Goal: Task Accomplishment & Management: Manage account settings

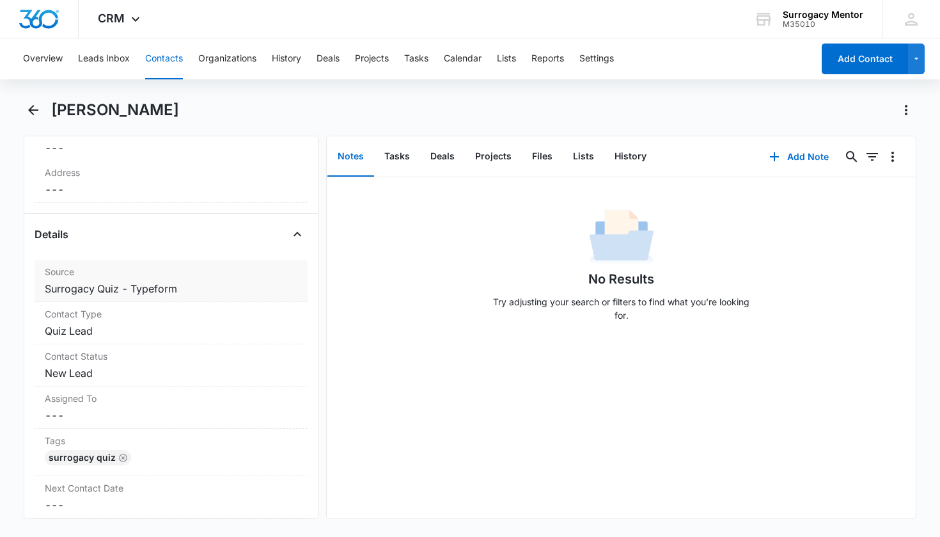
scroll to position [393, 0]
click at [89, 370] on dd "Cancel Save Changes New Lead" at bounding box center [171, 375] width 253 height 15
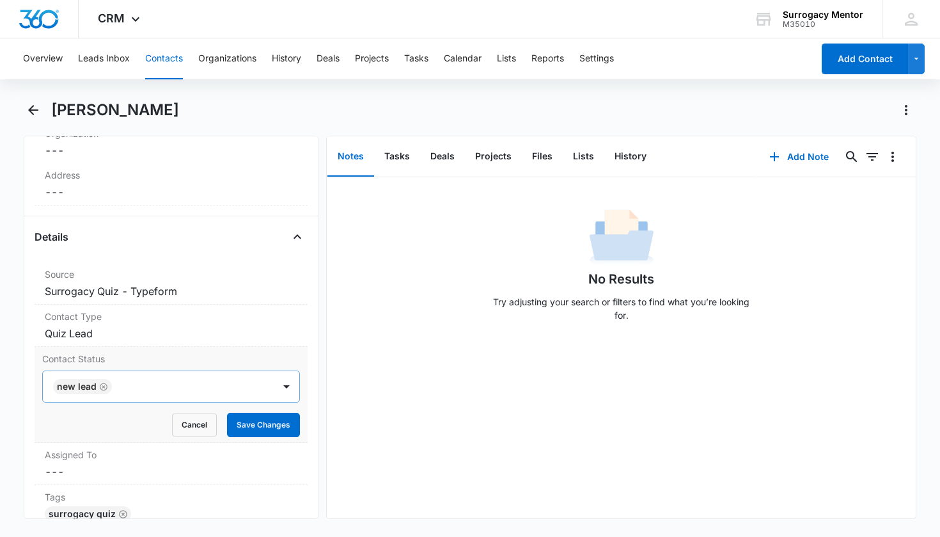
click at [105, 387] on icon "Remove New Lead" at bounding box center [103, 387] width 9 height 10
click at [112, 387] on div "Contact Status" at bounding box center [155, 386] width 203 height 15
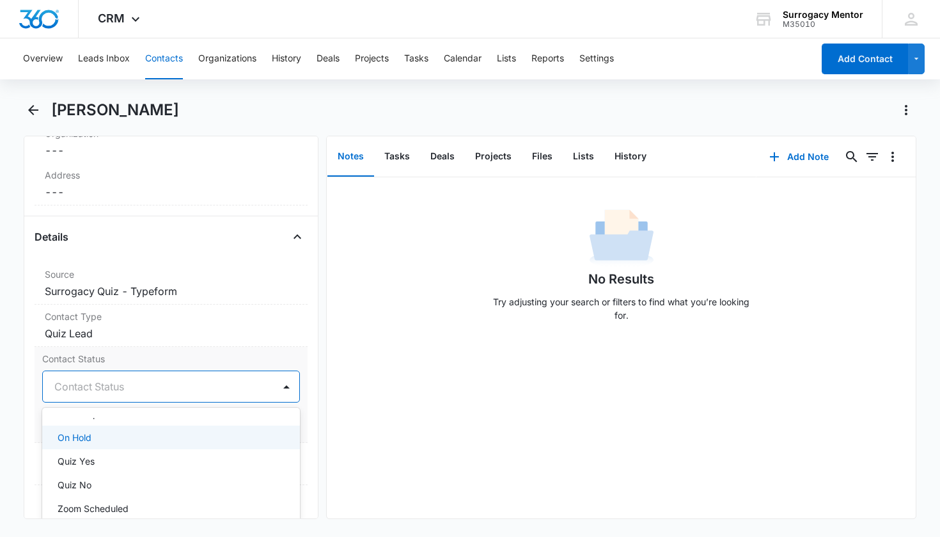
scroll to position [281, 0]
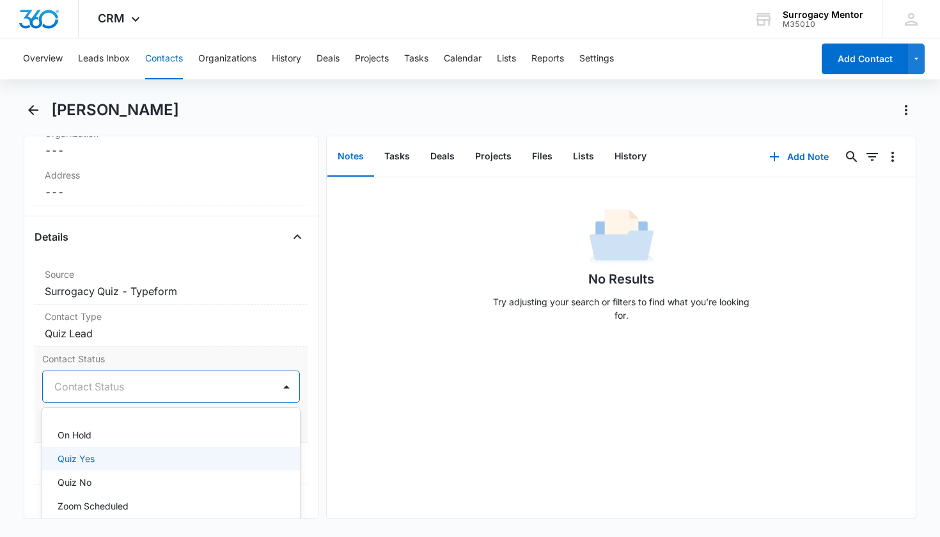
drag, startPoint x: 127, startPoint y: 459, endPoint x: 168, endPoint y: 450, distance: 42.4
click at [127, 459] on div "Quiz Yes" at bounding box center [170, 458] width 225 height 13
click at [307, 445] on div "Remove LT [PERSON_NAME] Contact Info Name Cancel Save Changes [PERSON_NAME] Pho…" at bounding box center [172, 327] width 296 height 383
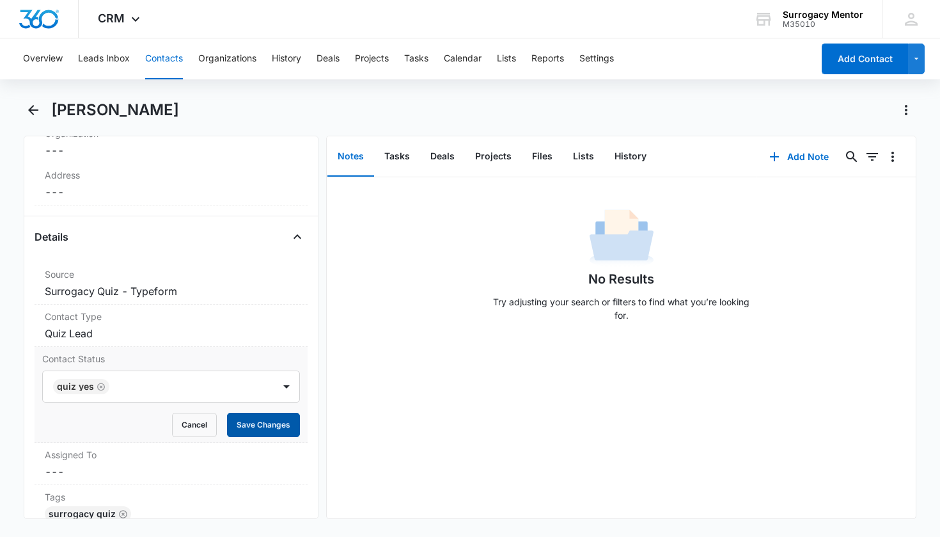
click at [290, 429] on div "Contact Status Quiz Yes Cancel Save Changes" at bounding box center [172, 395] width 274 height 96
click at [282, 427] on button "Save Changes" at bounding box center [263, 425] width 73 height 24
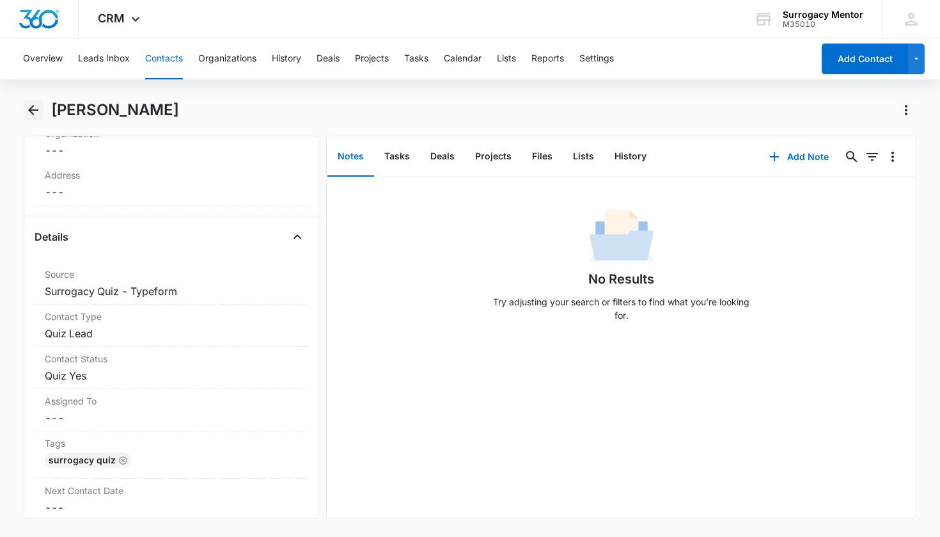
click at [37, 111] on icon "Back" at bounding box center [33, 110] width 10 height 10
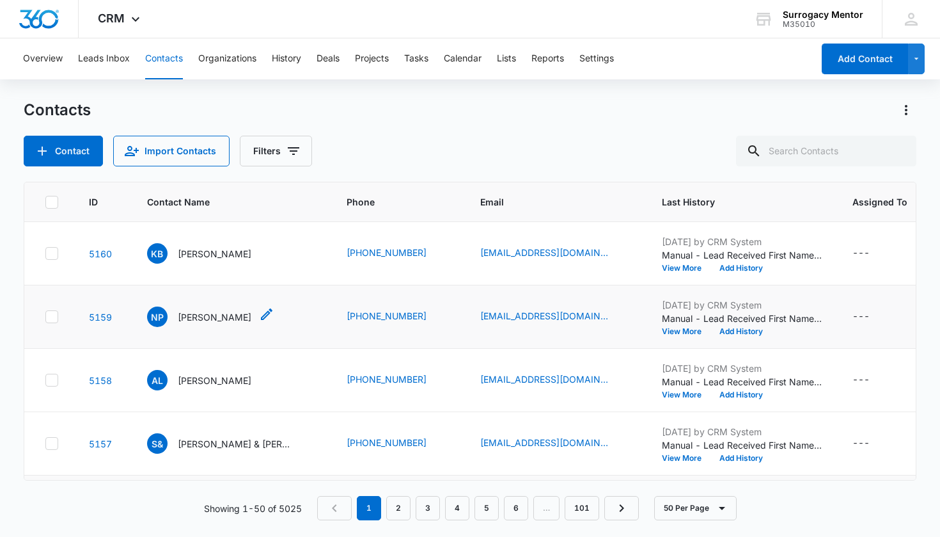
click at [209, 315] on p "[PERSON_NAME]" at bounding box center [215, 316] width 74 height 13
click at [204, 388] on div "[PERSON_NAME] [PERSON_NAME]" at bounding box center [199, 380] width 104 height 20
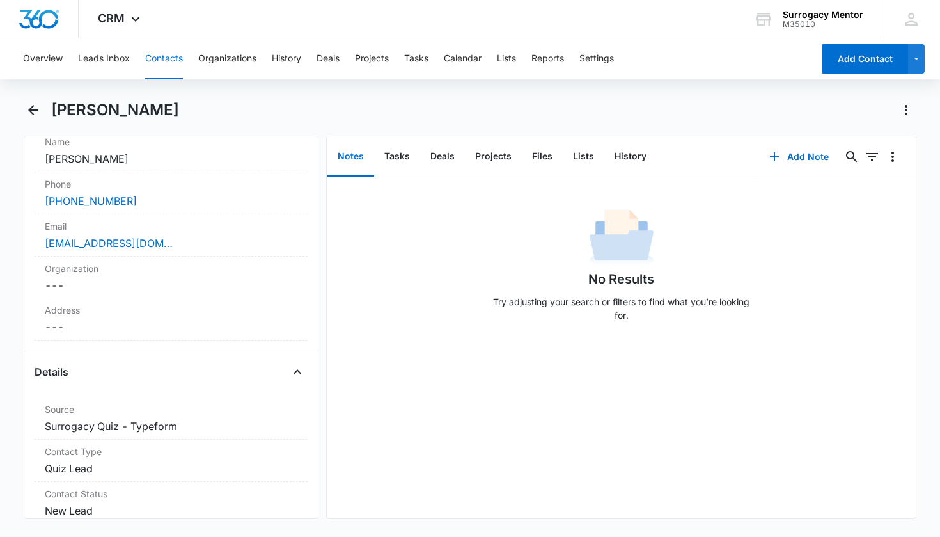
scroll to position [445, 0]
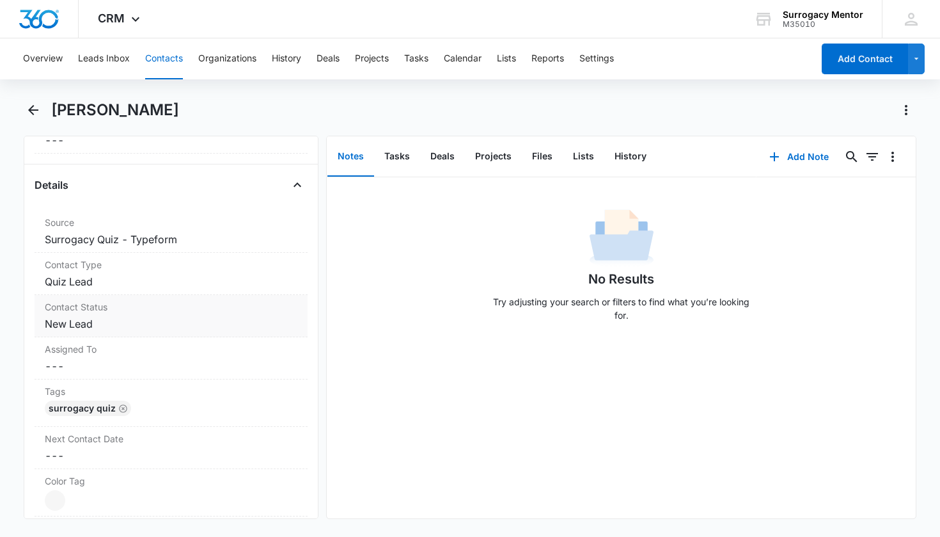
click at [86, 328] on dd "Cancel Save Changes New Lead" at bounding box center [171, 323] width 253 height 15
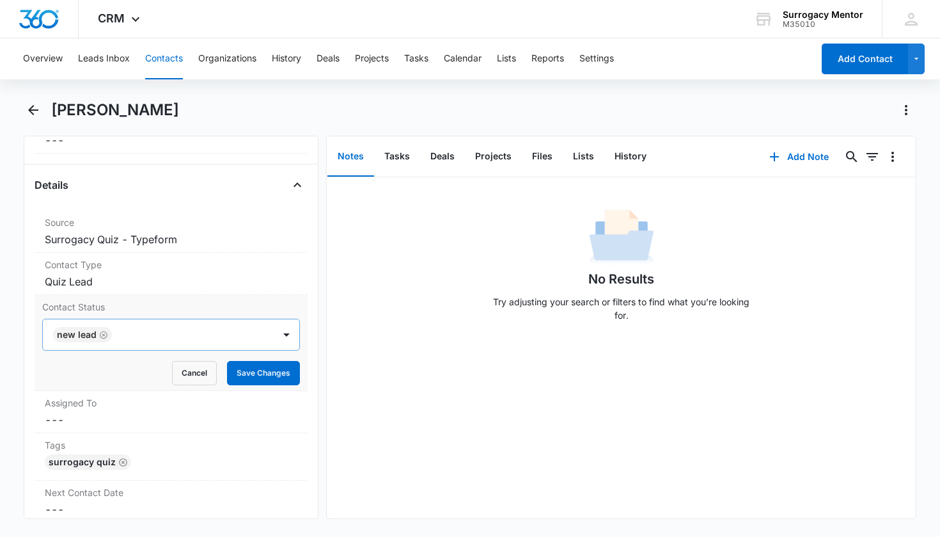
click at [104, 335] on icon "Remove New Lead" at bounding box center [103, 335] width 9 height 10
click at [115, 336] on div "Contact Status" at bounding box center [155, 334] width 203 height 15
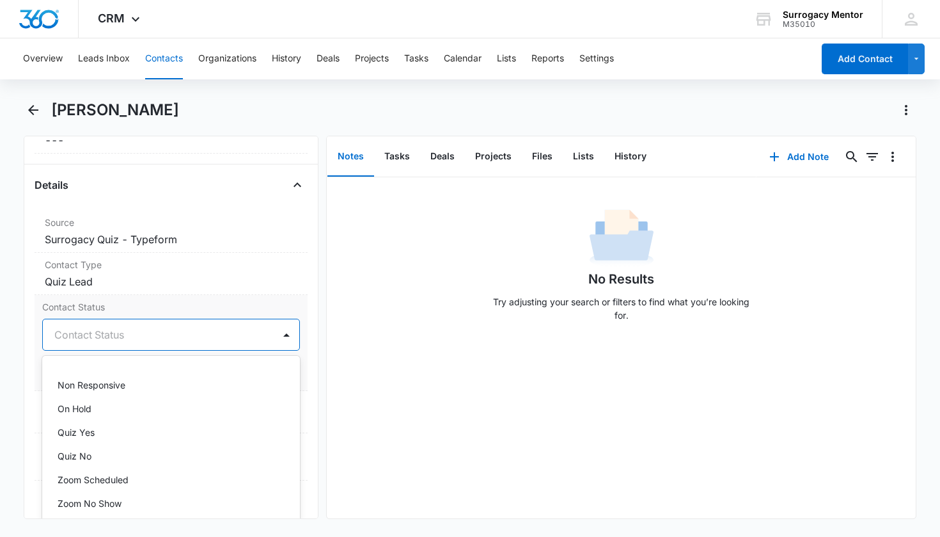
scroll to position [258, 0]
click at [125, 434] on div "Quiz Yes" at bounding box center [170, 429] width 225 height 13
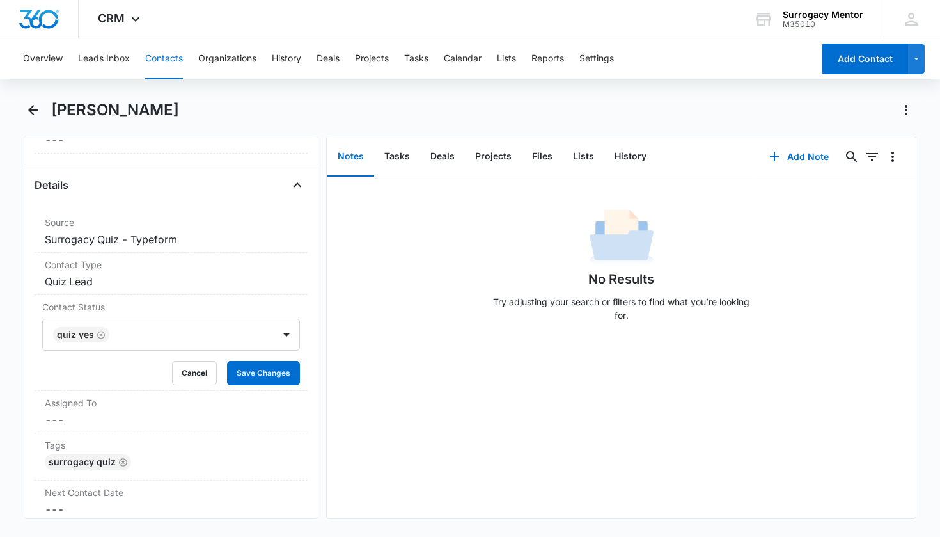
click at [304, 347] on div "Remove [PERSON_NAME] [PERSON_NAME] Contact Info Name Cancel Save Changes [PERSO…" at bounding box center [172, 327] width 296 height 383
click at [276, 382] on button "Save Changes" at bounding box center [263, 373] width 73 height 24
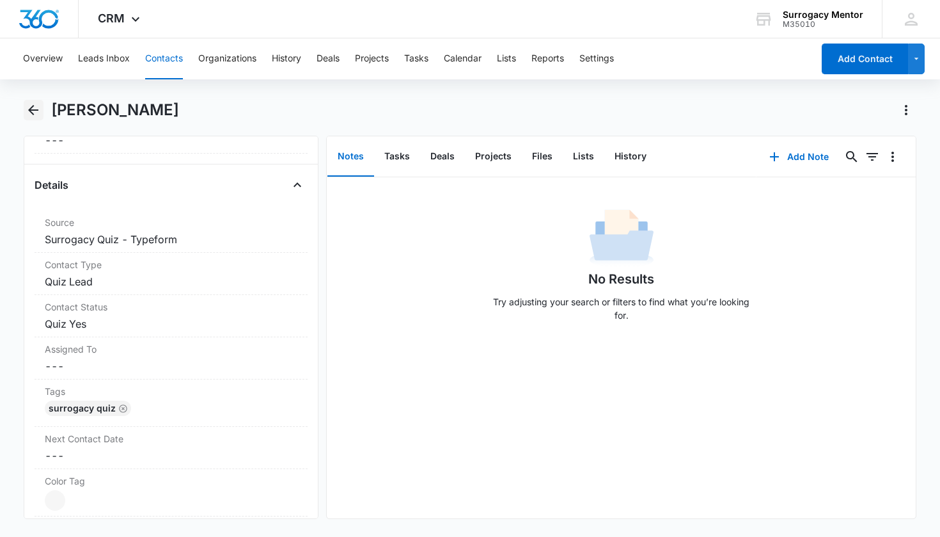
click at [37, 112] on icon "Back" at bounding box center [33, 109] width 15 height 15
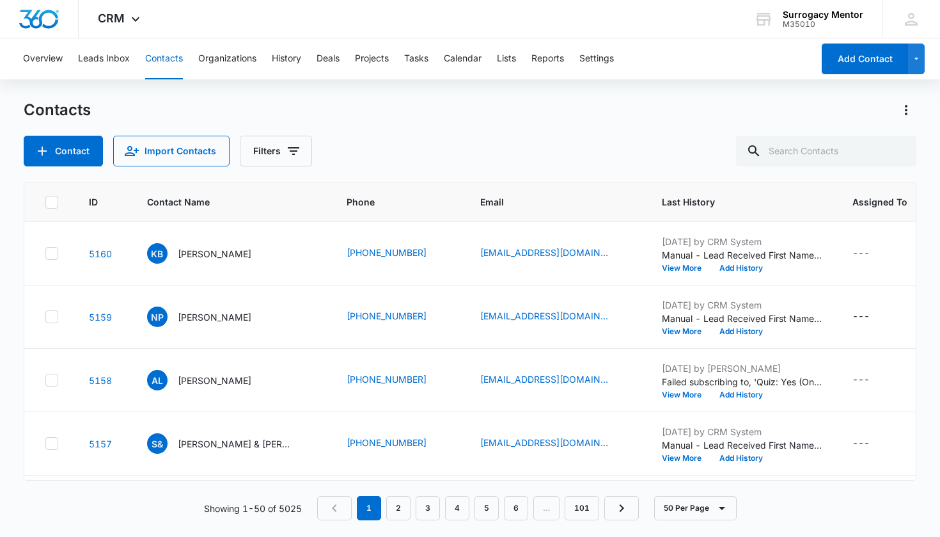
click at [219, 315] on p "[PERSON_NAME]" at bounding box center [215, 316] width 74 height 13
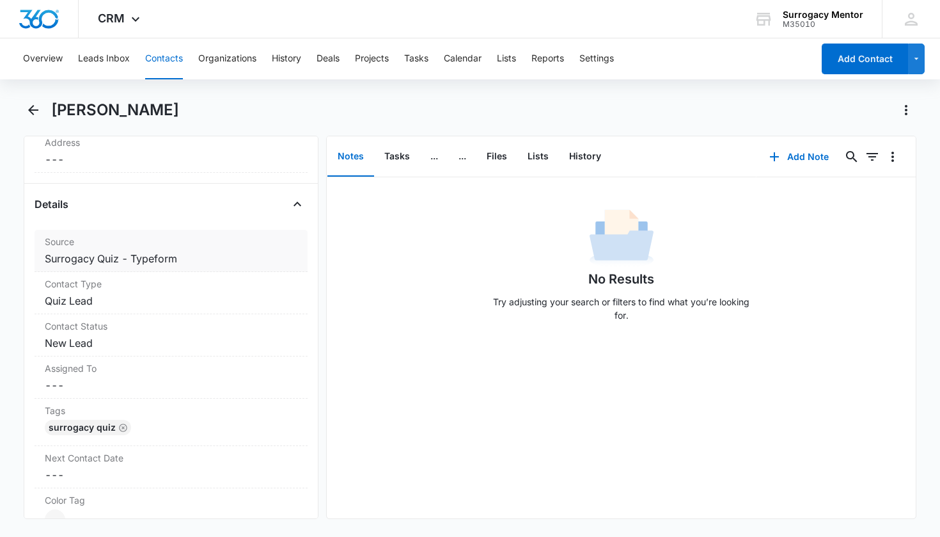
scroll to position [425, 0]
click at [77, 338] on dd "Cancel Save Changes New Lead" at bounding box center [171, 342] width 253 height 15
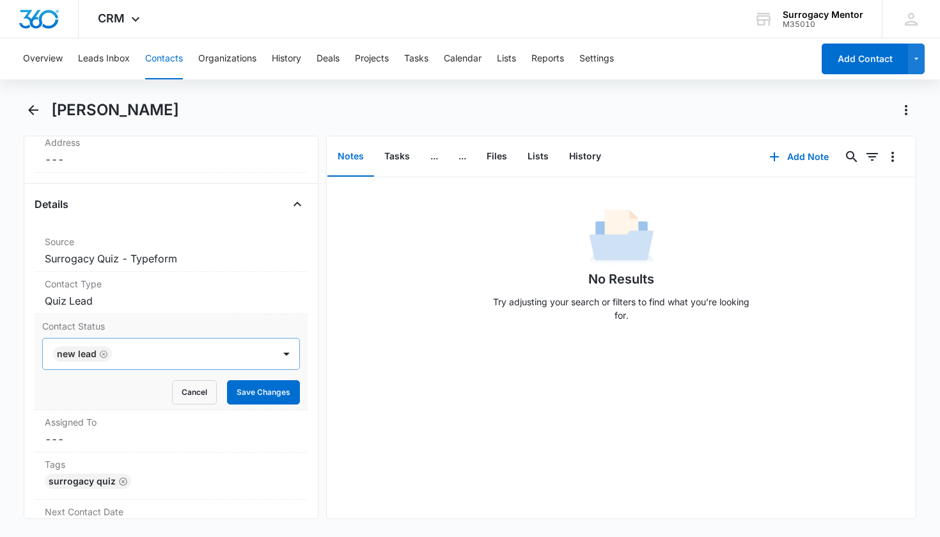
click at [106, 353] on icon "Remove New Lead" at bounding box center [103, 354] width 9 height 10
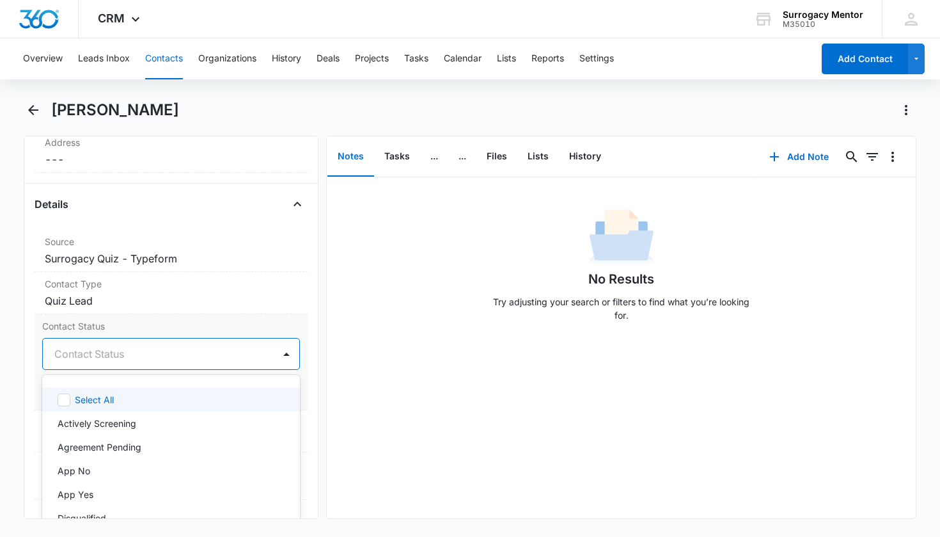
click at [107, 352] on div "Contact Status" at bounding box center [155, 353] width 203 height 15
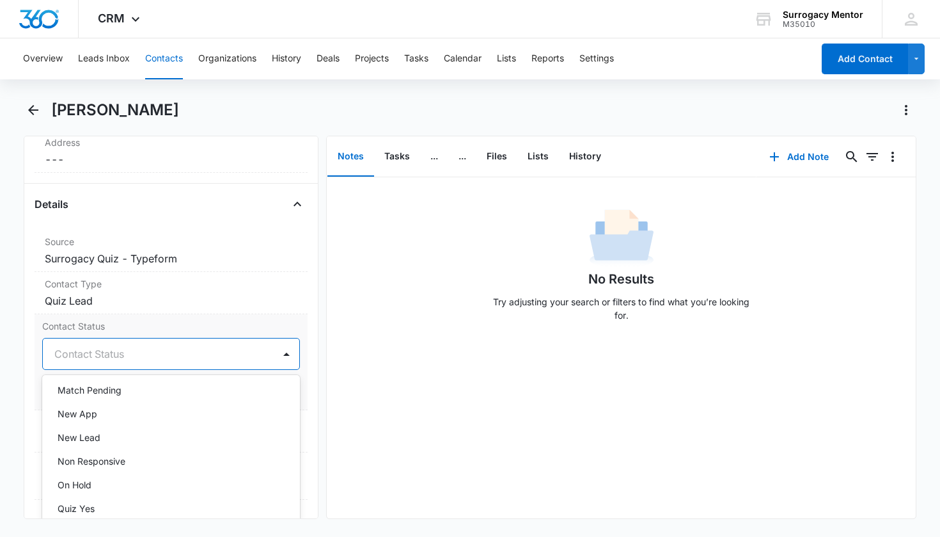
scroll to position [230, 0]
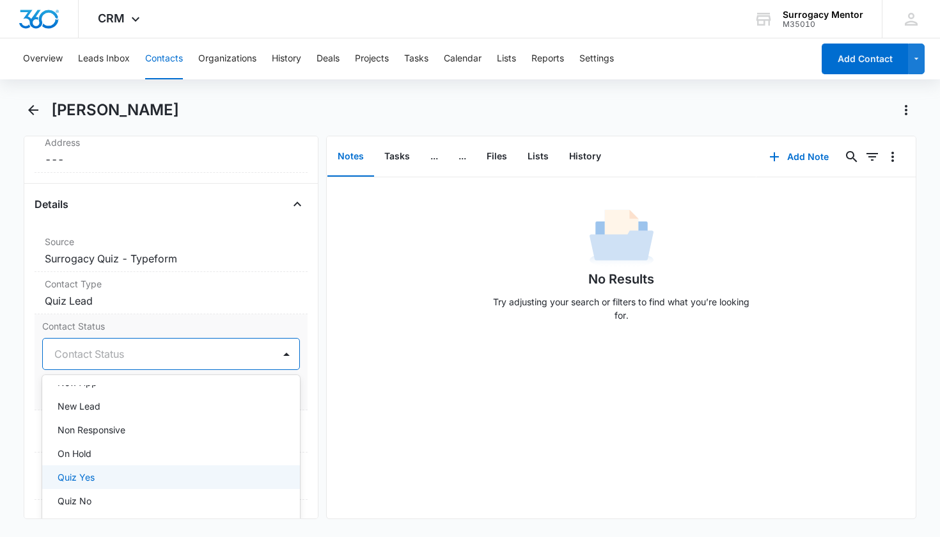
drag, startPoint x: 103, startPoint y: 476, endPoint x: 104, endPoint y: 468, distance: 7.8
click at [103, 475] on div "Quiz Yes" at bounding box center [170, 476] width 225 height 13
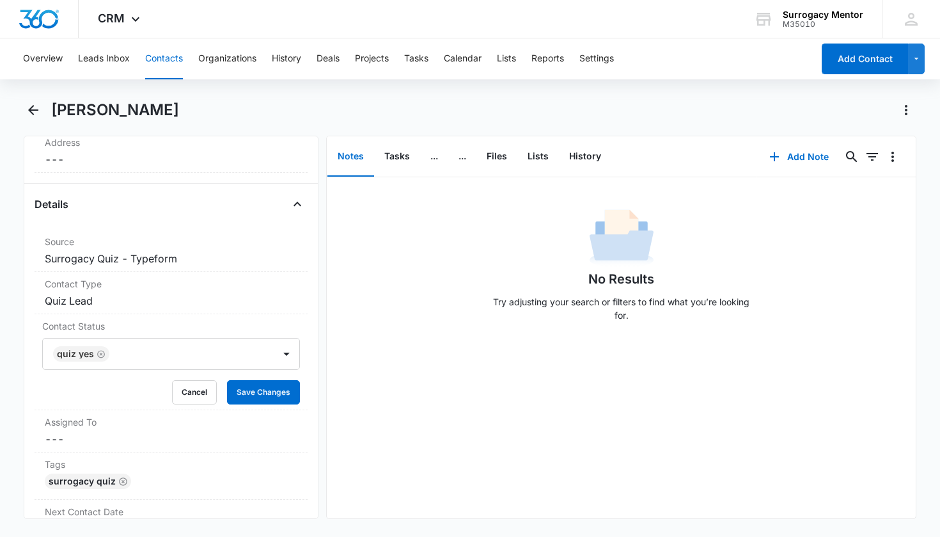
click at [306, 397] on div "Remove NP [PERSON_NAME] Contact Info Name Cancel Save Changes [PERSON_NAME] Pho…" at bounding box center [172, 327] width 296 height 383
click at [288, 392] on button "Save Changes" at bounding box center [263, 392] width 73 height 24
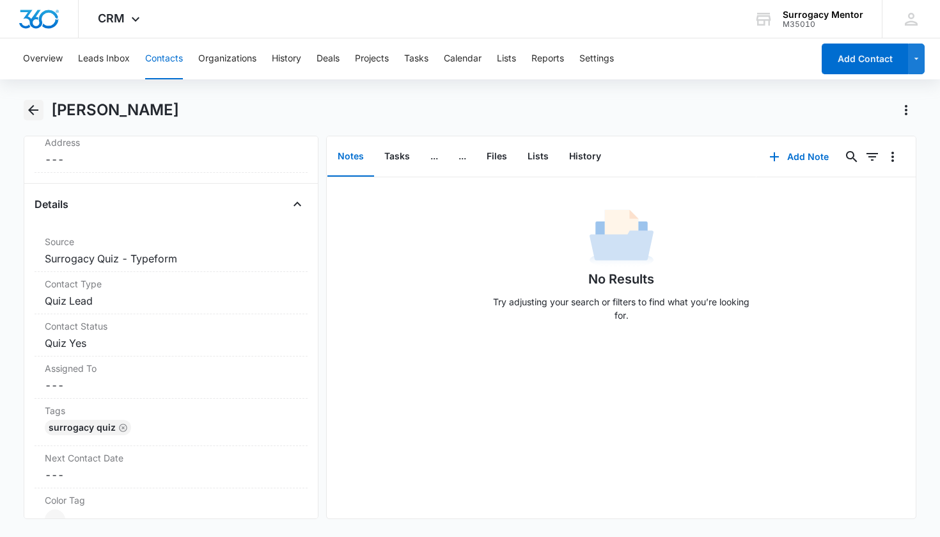
click at [40, 111] on icon "Back" at bounding box center [33, 109] width 15 height 15
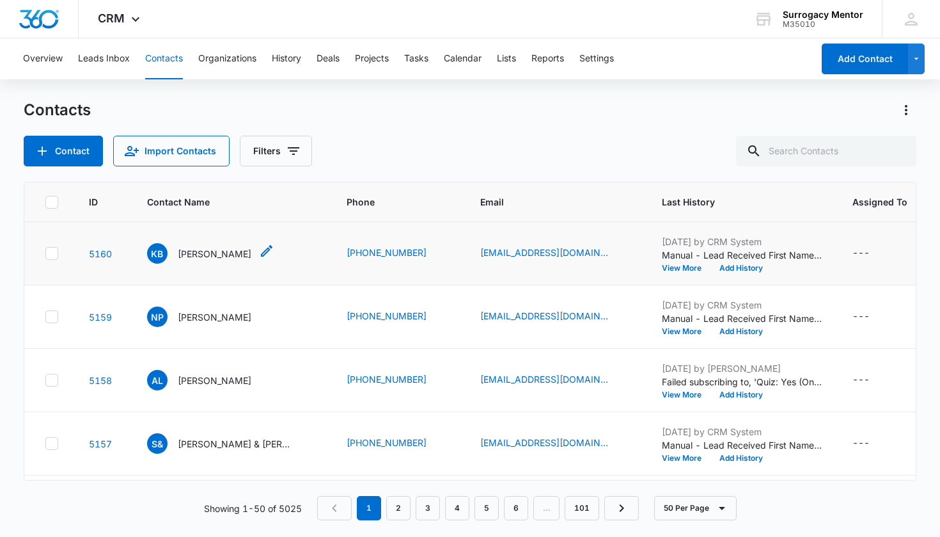
click at [198, 258] on p "[PERSON_NAME]" at bounding box center [215, 253] width 74 height 13
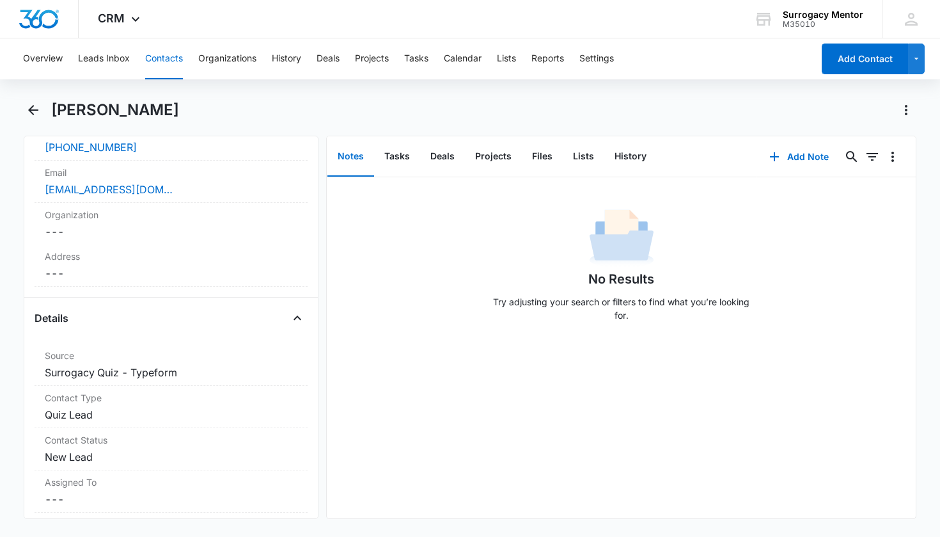
scroll to position [419, 0]
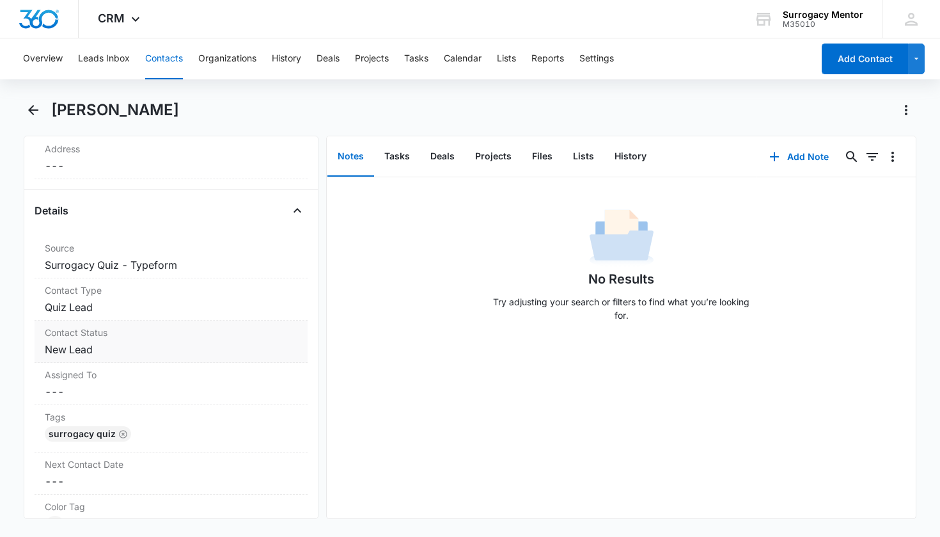
click at [84, 347] on dd "Cancel Save Changes New Lead" at bounding box center [171, 349] width 253 height 15
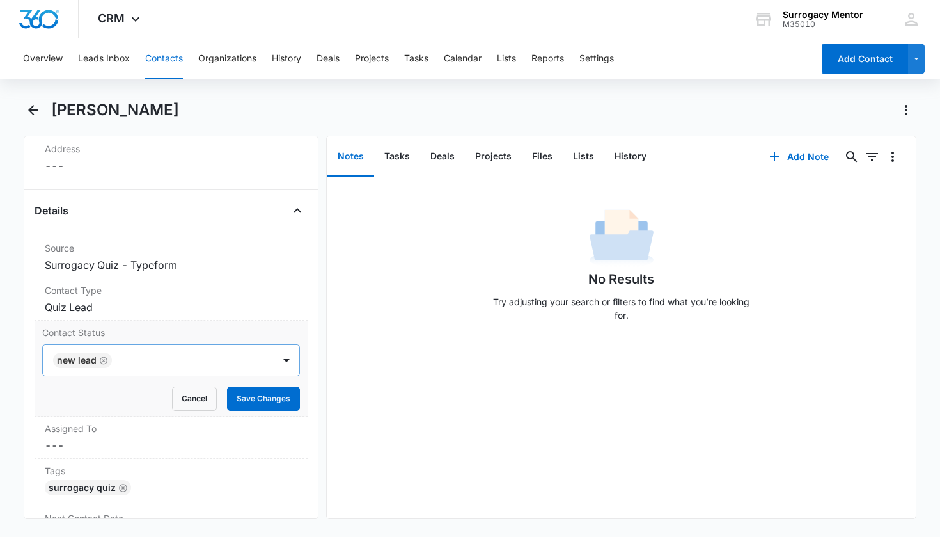
click at [106, 361] on icon "Remove New Lead" at bounding box center [103, 361] width 9 height 10
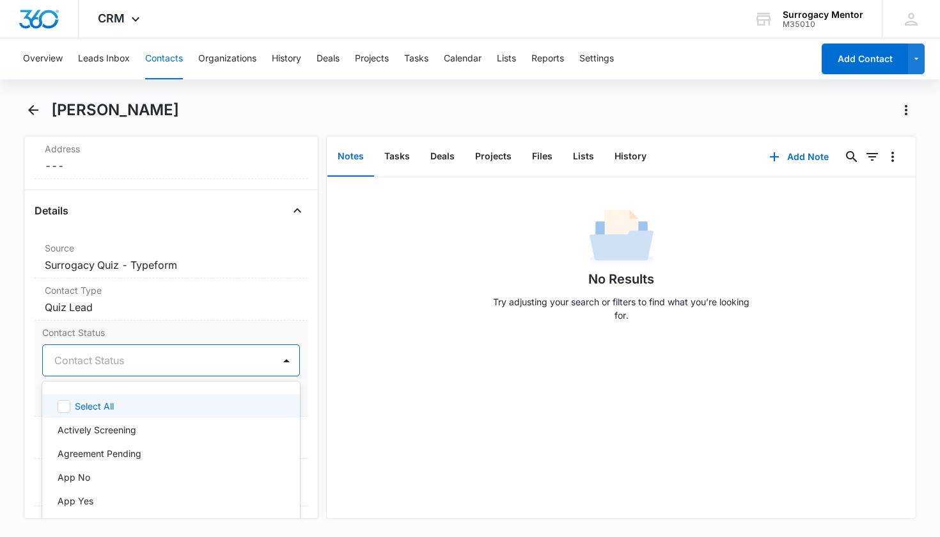
click at [109, 366] on div "Contact Status" at bounding box center [159, 360] width 232 height 31
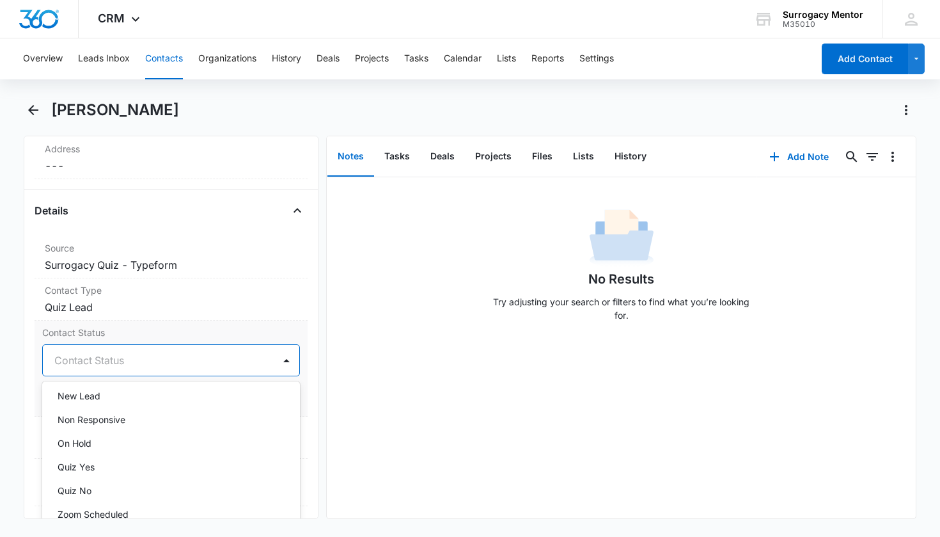
scroll to position [249, 0]
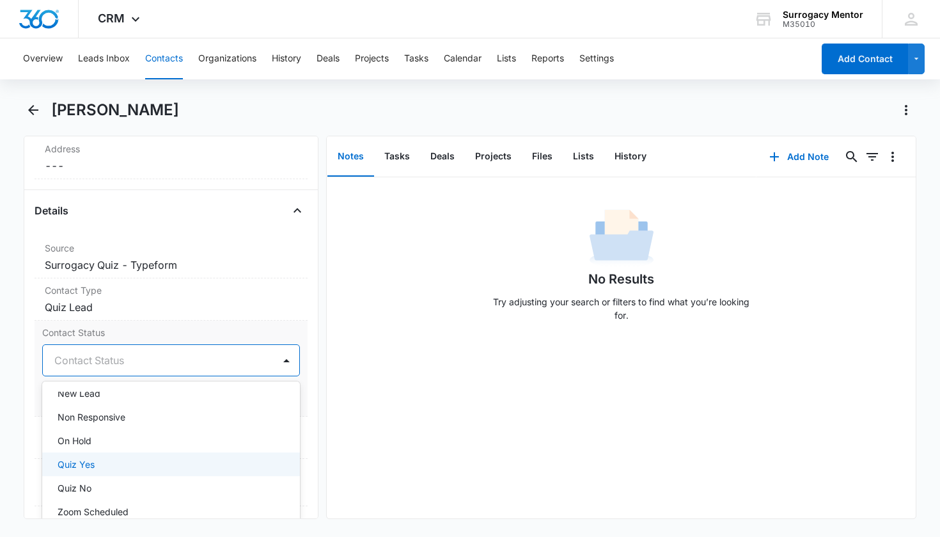
click at [101, 468] on div "Quiz Yes" at bounding box center [170, 463] width 225 height 13
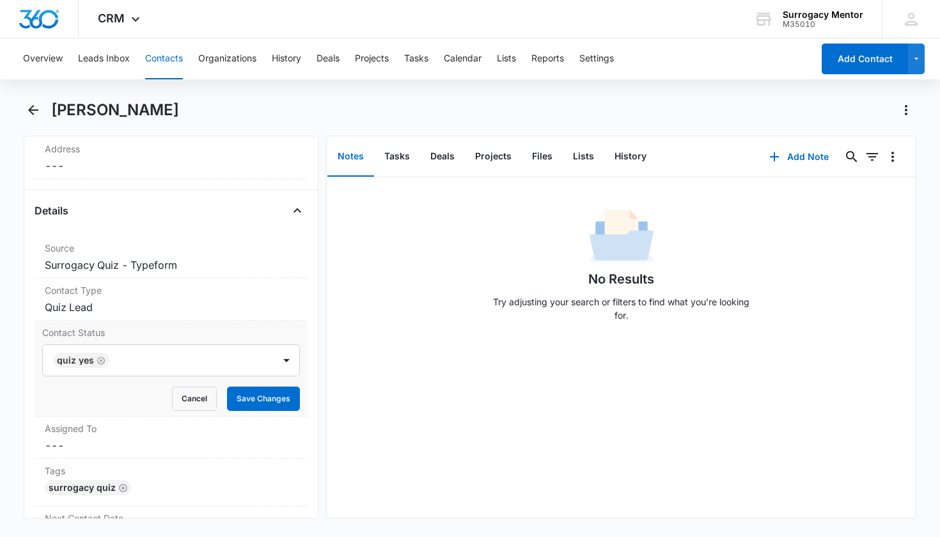
click at [298, 397] on div "Contact Status Quiz Yes Cancel Save Changes" at bounding box center [172, 368] width 274 height 96
click at [274, 397] on button "Save Changes" at bounding box center [263, 398] width 73 height 24
